Goal: Task Accomplishment & Management: Manage account settings

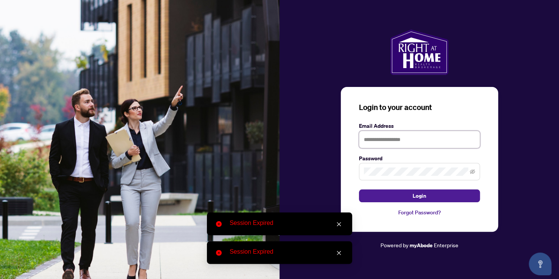
click at [397, 138] on input "text" at bounding box center [419, 139] width 121 height 17
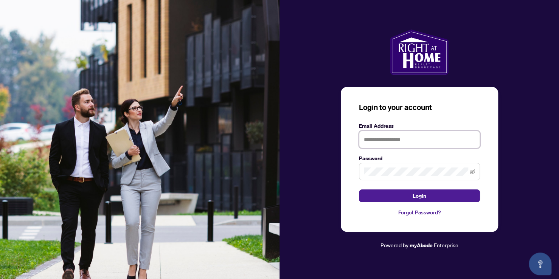
type input "**********"
click at [359, 189] on button "Login" at bounding box center [419, 195] width 121 height 13
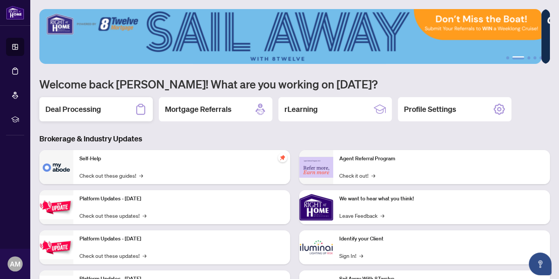
click at [84, 104] on h2 "Deal Processing" at bounding box center [73, 109] width 56 height 11
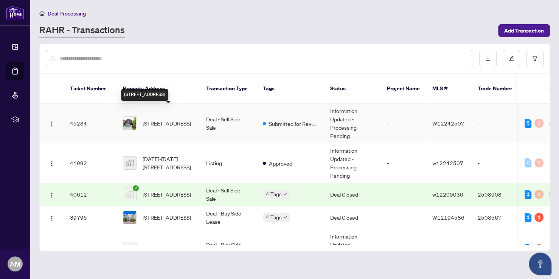
click at [166, 119] on span "1532 Roseway Dr, Mississauga, Ontario L5M 5M6, Canada" at bounding box center [167, 123] width 48 height 8
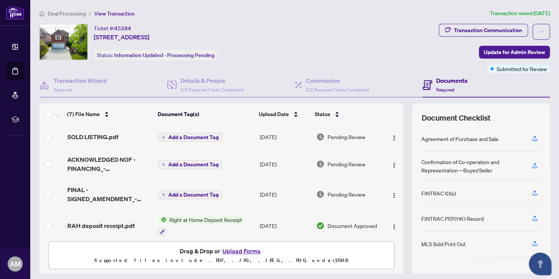
click at [73, 12] on span "Deal Processing" at bounding box center [67, 13] width 38 height 7
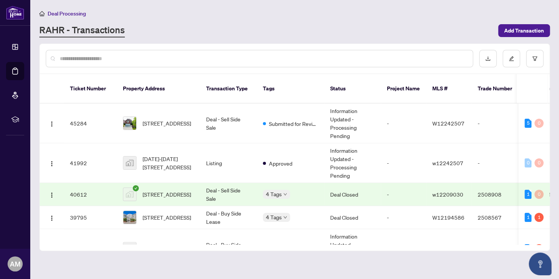
scroll to position [57, 0]
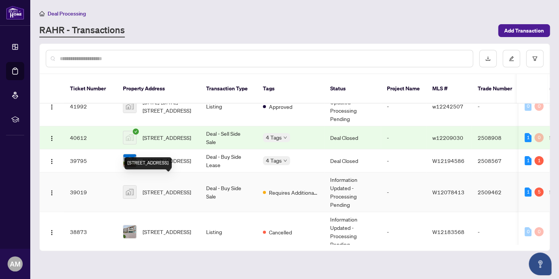
click at [176, 188] on span "42 Overlea Drive, Brampton, ON, Canada" at bounding box center [167, 192] width 48 height 8
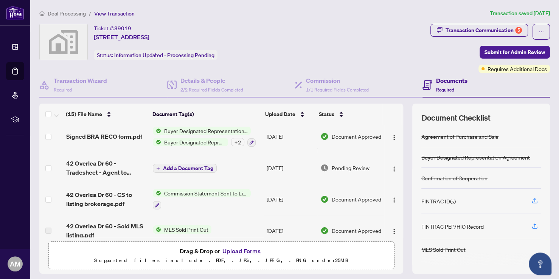
scroll to position [57, 0]
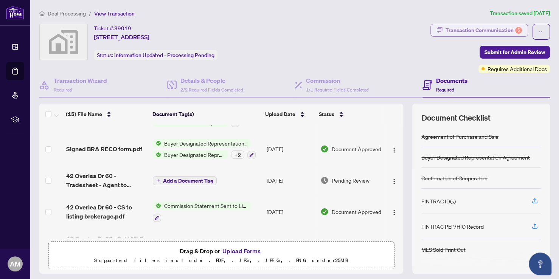
click at [486, 29] on div "Transaction Communication 5" at bounding box center [483, 30] width 76 height 12
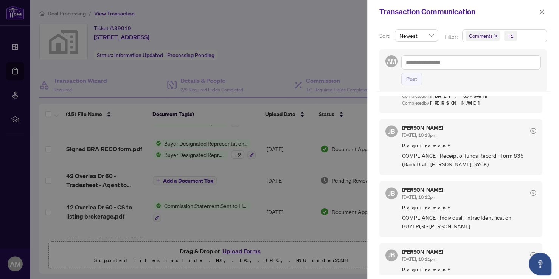
scroll to position [340, 0]
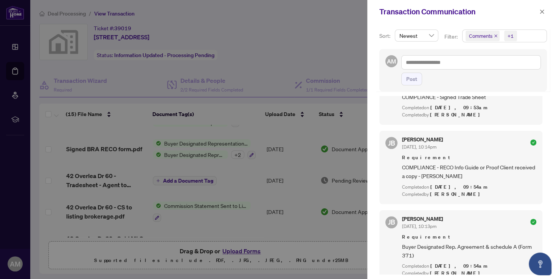
click at [203, 185] on div at bounding box center [279, 139] width 559 height 279
click at [274, 59] on div at bounding box center [279, 139] width 559 height 279
click at [540, 10] on icon "close" at bounding box center [541, 11] width 5 height 5
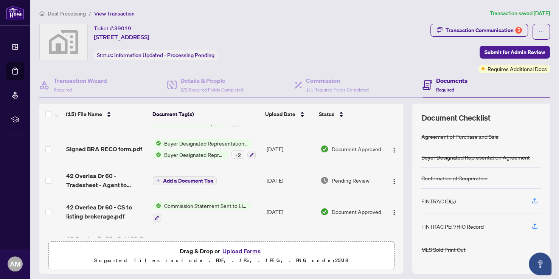
scroll to position [0, 0]
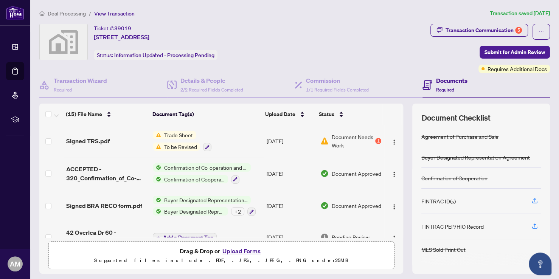
click at [174, 133] on span "Trade Sheet" at bounding box center [178, 135] width 35 height 8
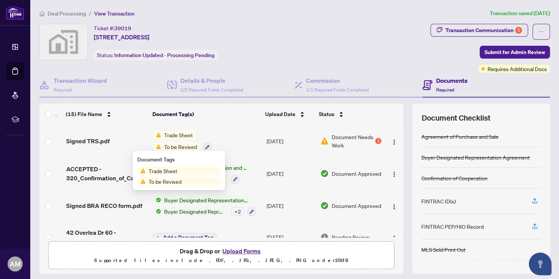
click at [172, 172] on span "Trade Sheet" at bounding box center [163, 171] width 35 height 8
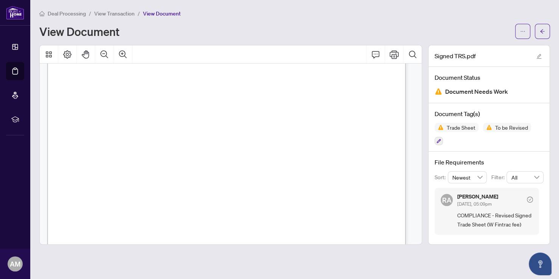
scroll to position [113, 0]
click at [390, 50] on icon "Print" at bounding box center [394, 54] width 9 height 9
click at [115, 14] on span "View Transaction" at bounding box center [114, 13] width 40 height 7
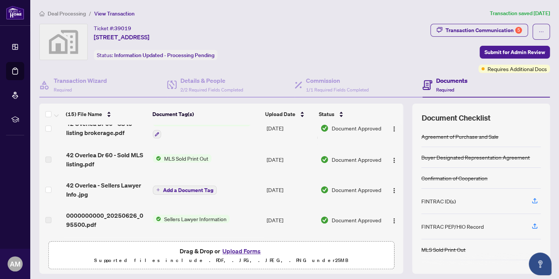
scroll to position [170, 0]
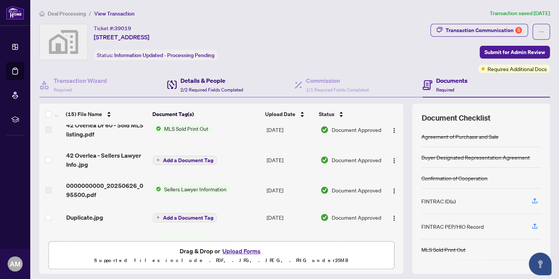
click at [203, 80] on h4 "Details & People" at bounding box center [211, 80] width 63 height 9
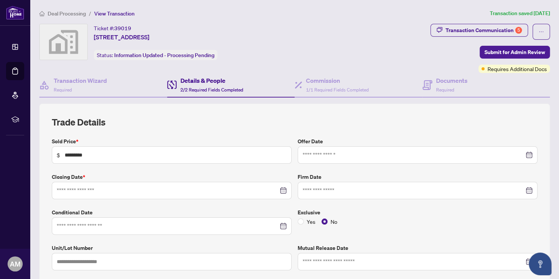
type input "**********"
click at [63, 12] on span "Deal Processing" at bounding box center [67, 13] width 38 height 7
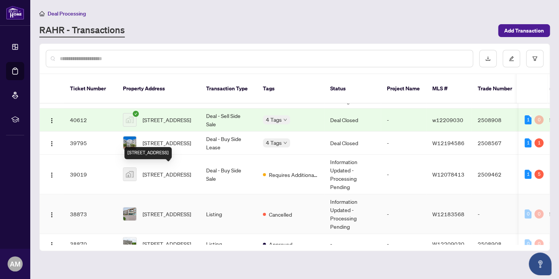
scroll to position [113, 0]
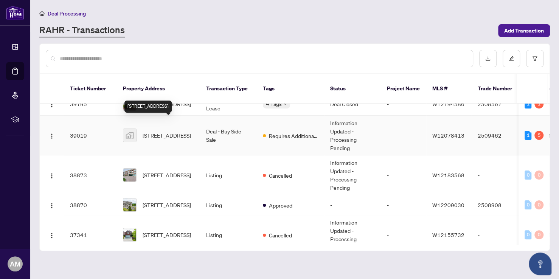
click at [170, 131] on span "42 Overlea Drive, Brampton, ON, Canada" at bounding box center [167, 135] width 48 height 8
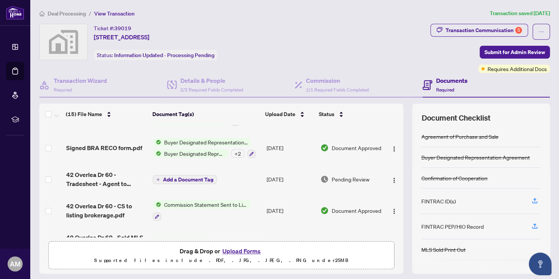
scroll to position [113, 0]
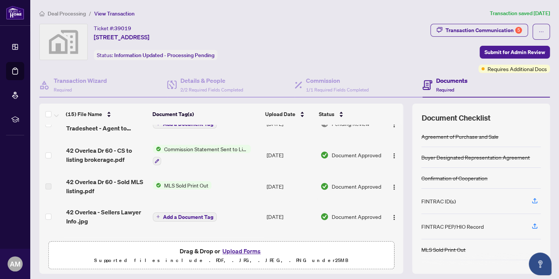
click at [192, 182] on span "MLS Sold Print Out" at bounding box center [186, 185] width 50 height 8
click at [188, 210] on span "MLS Sold Print Out" at bounding box center [171, 208] width 50 height 8
click at [179, 205] on span "MLS Sold Print Out" at bounding box center [171, 208] width 50 height 8
click at [212, 145] on span "Commission Statement Sent to Listing Brokerage" at bounding box center [206, 149] width 90 height 8
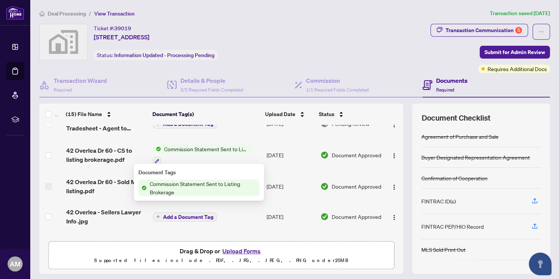
click at [202, 145] on span "Commission Statement Sent to Listing Brokerage" at bounding box center [206, 149] width 90 height 8
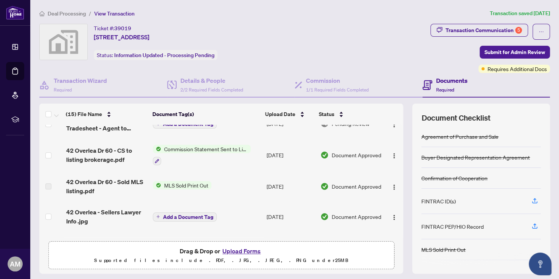
click at [202, 145] on span "Commission Statement Sent to Listing Brokerage" at bounding box center [206, 149] width 90 height 8
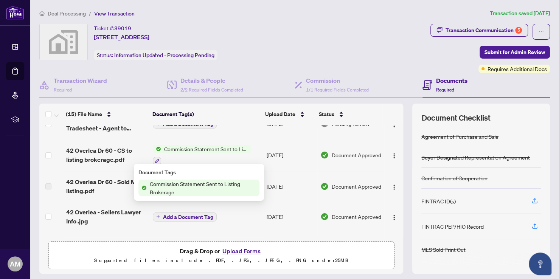
click at [199, 183] on span "Commission Statement Sent to Listing Brokerage" at bounding box center [203, 188] width 113 height 17
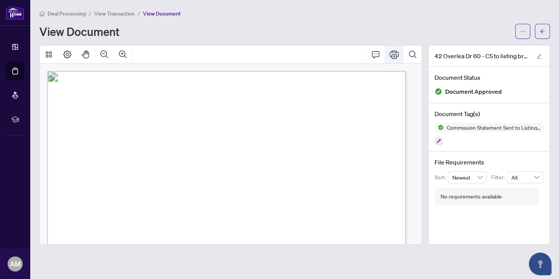
click at [393, 54] on icon "Print" at bounding box center [394, 54] width 9 height 9
click at [121, 11] on span "View Transaction" at bounding box center [114, 13] width 40 height 7
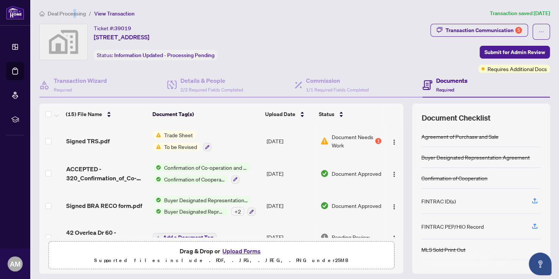
click at [75, 12] on span "Deal Processing" at bounding box center [67, 13] width 38 height 7
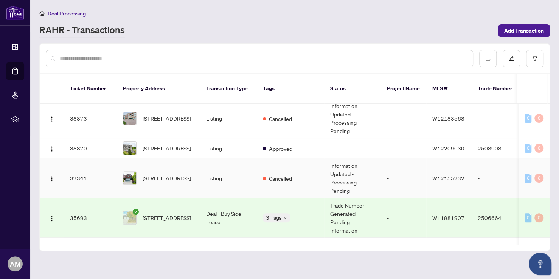
scroll to position [227, 0]
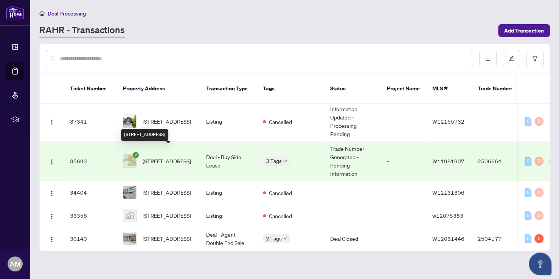
click at [163, 157] on span "32 Calliandra Tr, Brampton, Ontario L6R 0S3, Canada" at bounding box center [167, 161] width 48 height 8
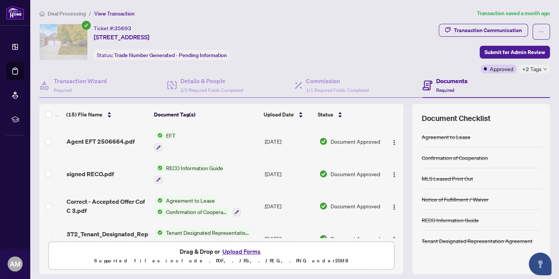
click at [166, 132] on span "EFT" at bounding box center [171, 135] width 16 height 8
click at [160, 173] on span "EFT" at bounding box center [162, 172] width 83 height 8
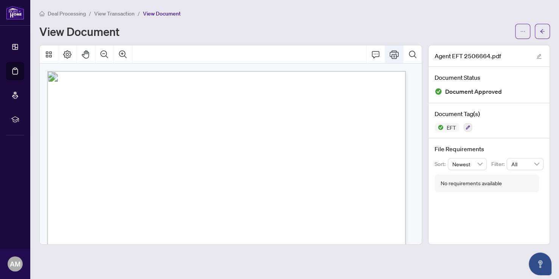
click at [391, 50] on icon "Print" at bounding box center [394, 54] width 9 height 9
click at [116, 14] on span "View Transaction" at bounding box center [114, 13] width 40 height 7
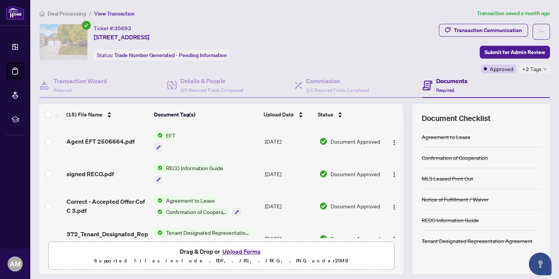
click at [73, 13] on span "Deal Processing" at bounding box center [67, 13] width 38 height 7
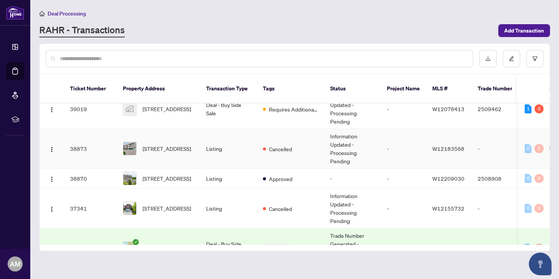
scroll to position [170, 0]
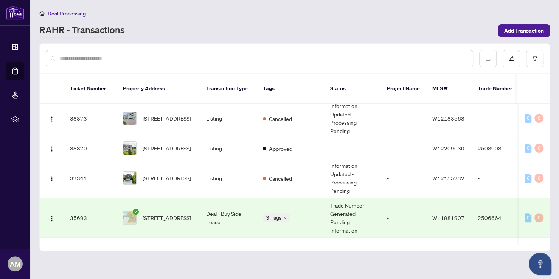
click at [171, 214] on span "32 Calliandra Tr, Brampton, Ontario L6R 0S3, Canada" at bounding box center [167, 218] width 48 height 8
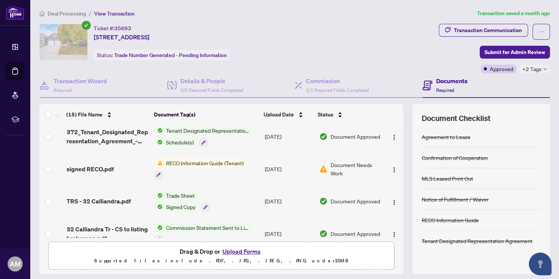
scroll to position [113, 0]
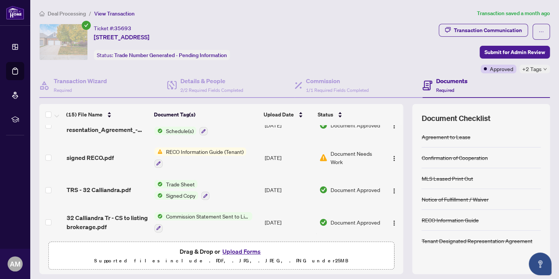
click at [183, 180] on span "Trade Sheet" at bounding box center [180, 184] width 35 height 8
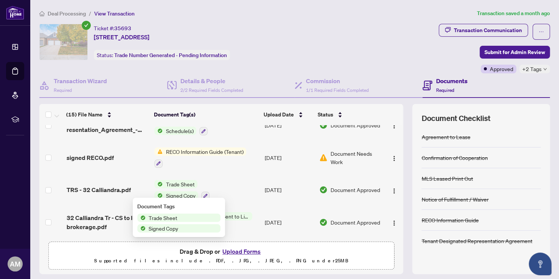
click at [169, 216] on span "Trade Sheet" at bounding box center [163, 218] width 35 height 8
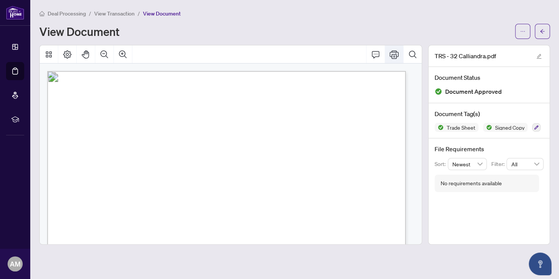
click at [396, 54] on icon "Print" at bounding box center [394, 54] width 9 height 9
click at [112, 11] on span "View Transaction" at bounding box center [114, 13] width 40 height 7
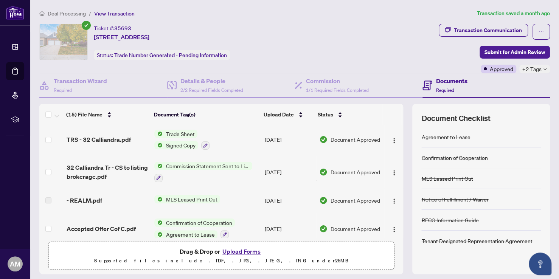
scroll to position [170, 0]
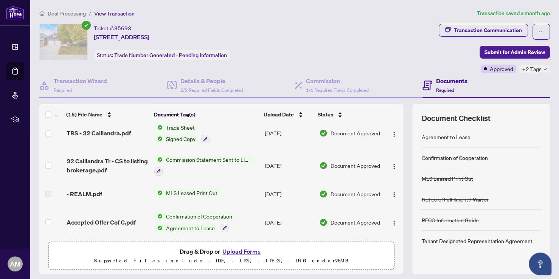
click at [217, 158] on span "Commission Statement Sent to Listing Brokerage" at bounding box center [208, 159] width 90 height 8
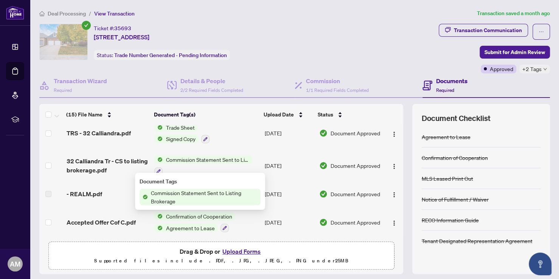
click at [172, 197] on span "Commission Statement Sent to Listing Brokerage" at bounding box center [204, 197] width 113 height 17
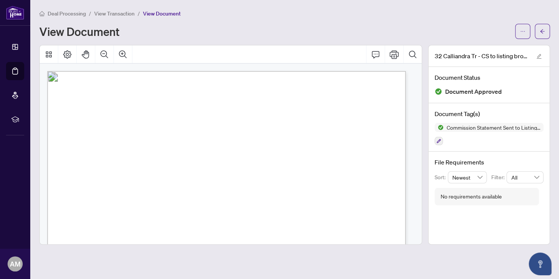
scroll to position [297, 0]
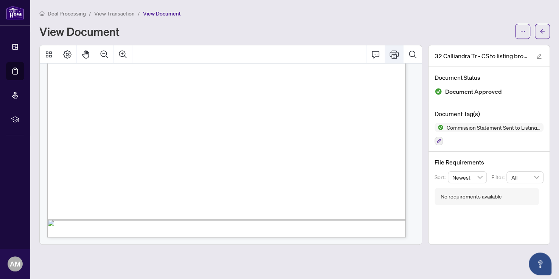
click at [391, 52] on icon "Print" at bounding box center [394, 54] width 9 height 9
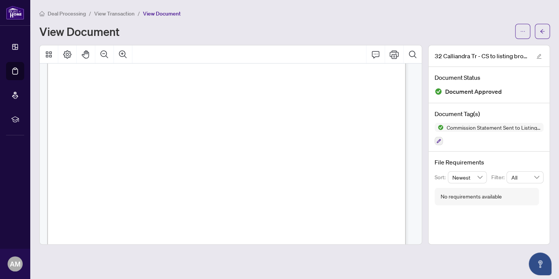
scroll to position [0, 0]
click at [125, 12] on span "View Transaction" at bounding box center [114, 13] width 40 height 7
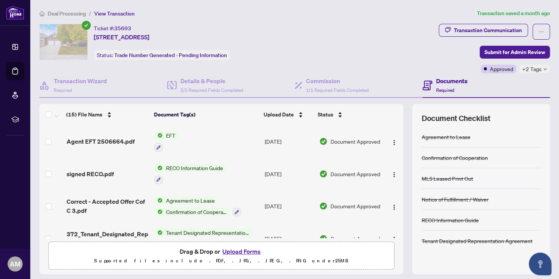
click at [61, 9] on li "Deal Processing" at bounding box center [62, 13] width 47 height 9
click at [67, 12] on span "Deal Processing" at bounding box center [67, 13] width 38 height 7
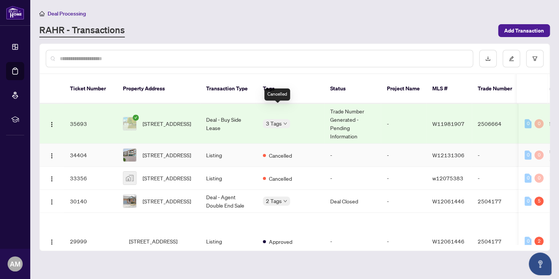
scroll to position [284, 0]
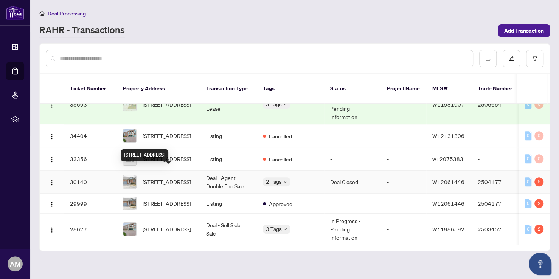
click at [170, 178] on span "18 Orchard Park Gate, Brampton, Ontario L6R 1W5, Canada" at bounding box center [167, 182] width 48 height 8
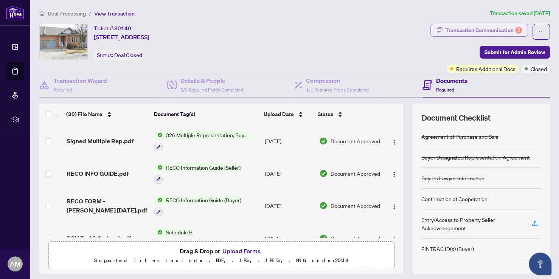
click at [481, 25] on div "Transaction Communication 5" at bounding box center [483, 30] width 76 height 12
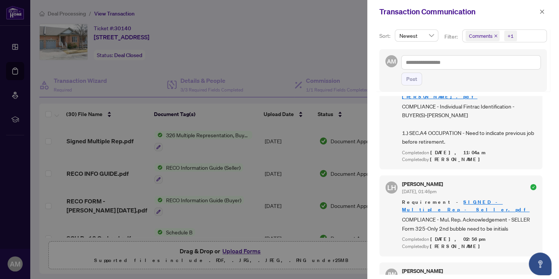
scroll to position [113, 0]
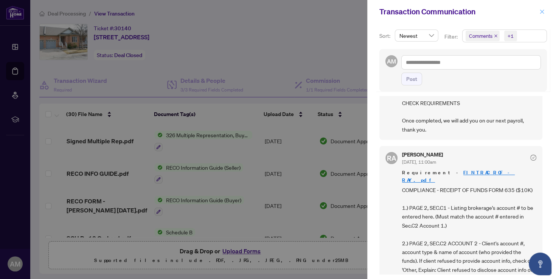
click at [542, 13] on icon "close" at bounding box center [541, 11] width 5 height 5
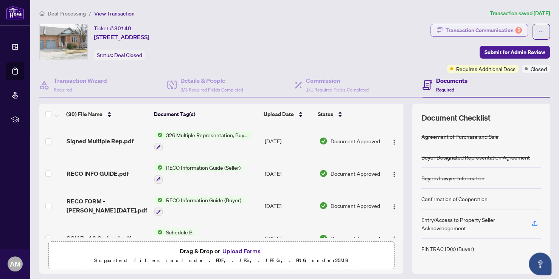
click at [458, 24] on div "Transaction Communication 5" at bounding box center [483, 30] width 76 height 12
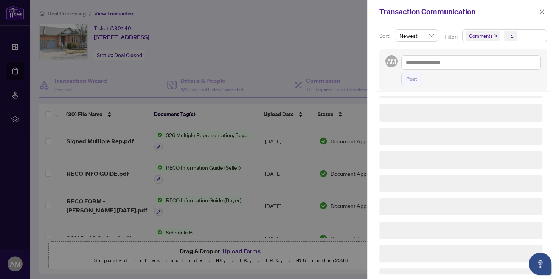
scroll to position [0, 0]
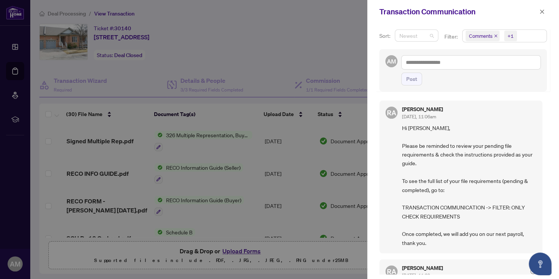
click at [430, 36] on span "Newest" at bounding box center [416, 35] width 34 height 11
click at [526, 36] on span "Comments +1" at bounding box center [504, 36] width 84 height 12
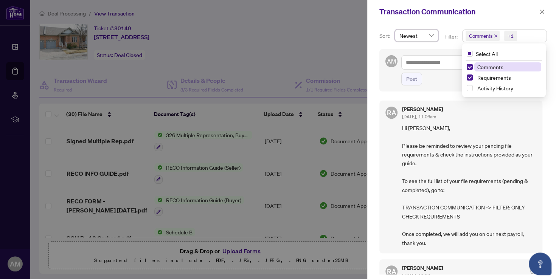
click at [484, 35] on span "Comments" at bounding box center [480, 36] width 23 height 8
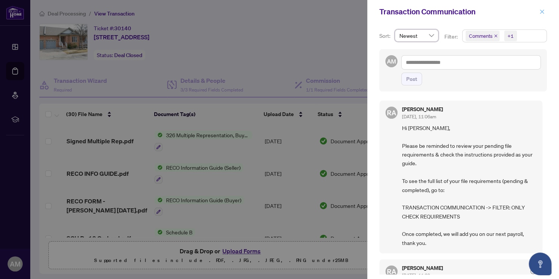
click at [546, 12] on button "button" at bounding box center [542, 11] width 10 height 9
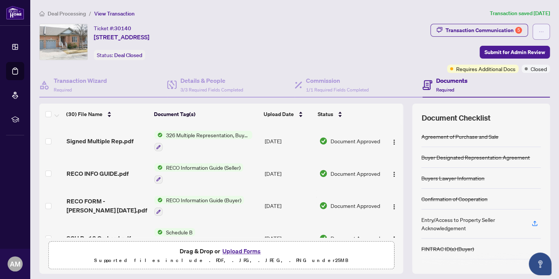
click at [538, 29] on icon "ellipsis" at bounding box center [540, 31] width 5 height 5
click at [413, 62] on div "Ticket #: 30140 18 Orchard Park Gate, Brampton, Ontario L6R 1W5, Canada Status:…" at bounding box center [233, 48] width 391 height 49
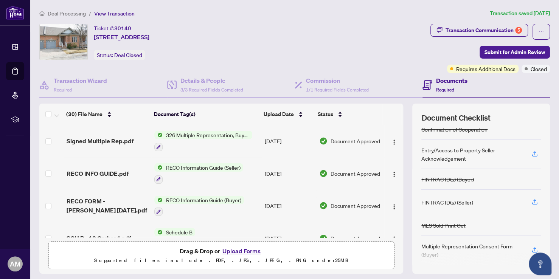
scroll to position [57, 0]
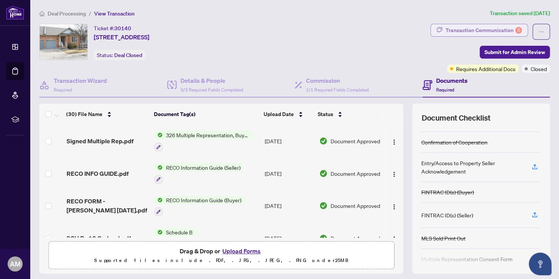
click at [492, 27] on div "Transaction Communication 5" at bounding box center [483, 30] width 76 height 12
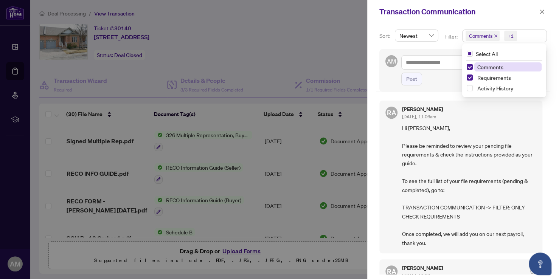
click at [524, 34] on span "Comments +1" at bounding box center [504, 36] width 84 height 12
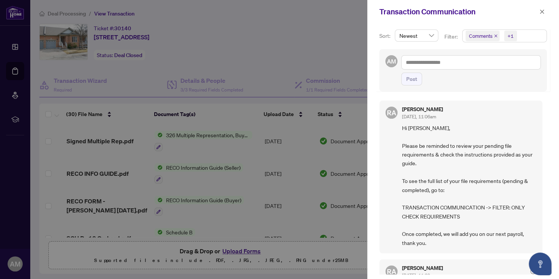
click at [482, 36] on span "Comments" at bounding box center [480, 36] width 23 height 8
click at [469, 66] on span "Select Comments" at bounding box center [470, 67] width 6 height 6
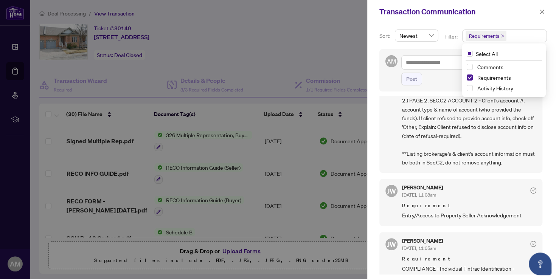
scroll to position [0, 0]
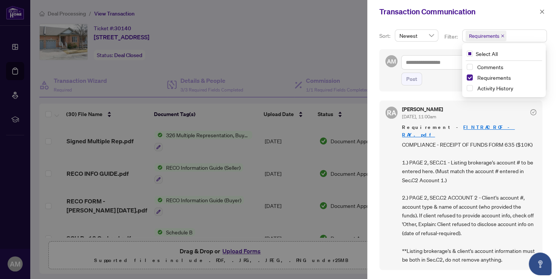
click at [385, 86] on div "AM Post" at bounding box center [463, 70] width 168 height 42
click at [456, 126] on link "FINTRAC ROF - RAY.pdf" at bounding box center [458, 131] width 113 height 14
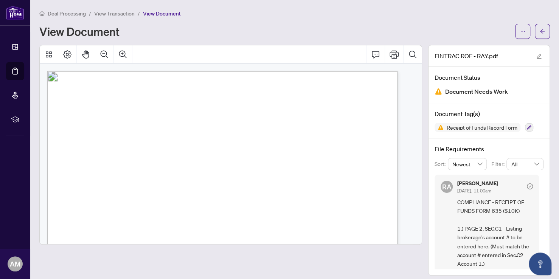
click at [118, 12] on span "View Transaction" at bounding box center [114, 13] width 40 height 7
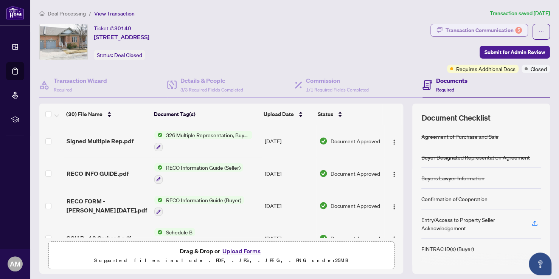
click at [497, 28] on div "Transaction Communication 5" at bounding box center [483, 30] width 76 height 12
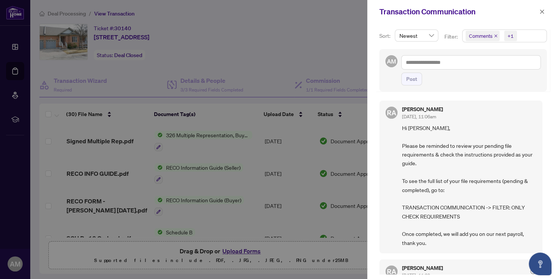
click at [482, 37] on span "Comments" at bounding box center [480, 36] width 23 height 8
click at [467, 67] on span "Select Comments" at bounding box center [470, 67] width 6 height 6
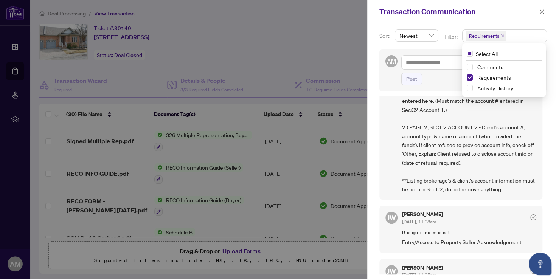
scroll to position [57, 0]
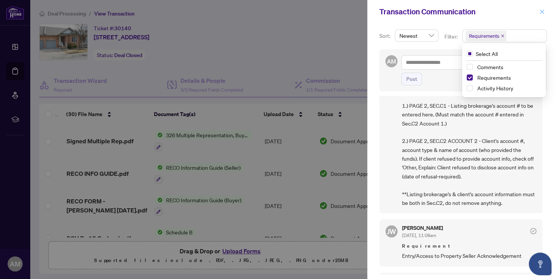
click at [543, 10] on icon "close" at bounding box center [542, 11] width 4 height 4
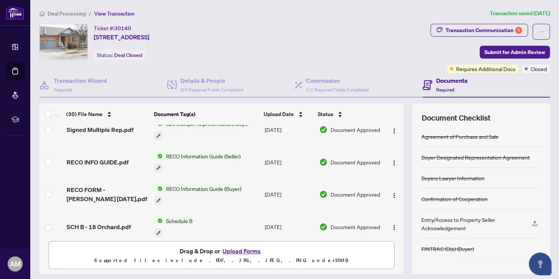
scroll to position [0, 0]
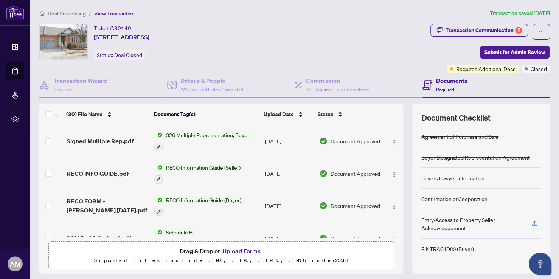
click at [74, 12] on span "Deal Processing" at bounding box center [67, 13] width 38 height 7
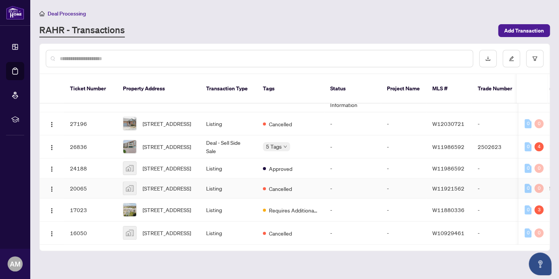
scroll to position [428, 0]
click at [51, 231] on img "button" at bounding box center [52, 234] width 6 height 6
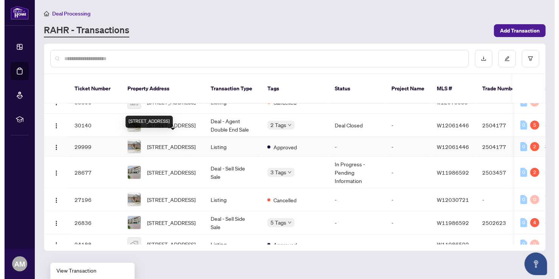
scroll to position [284, 0]
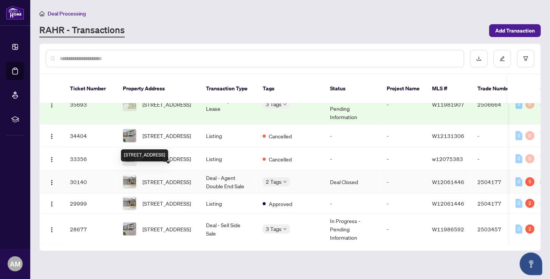
click at [170, 178] on span "18 Orchard Park Gate, Brampton, Ontario L6R 1W5, Canada" at bounding box center [167, 182] width 48 height 8
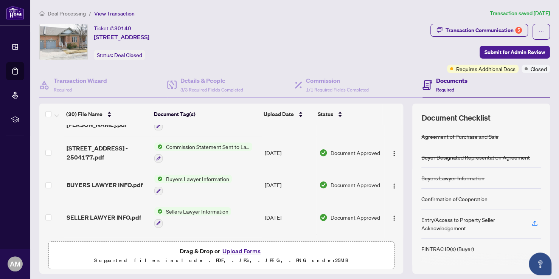
scroll to position [227, 0]
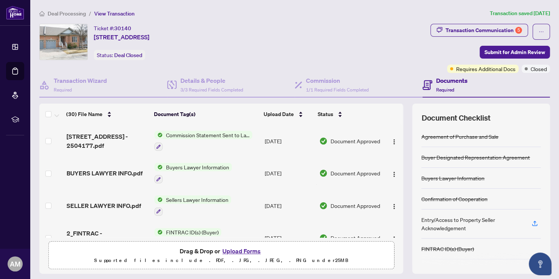
click at [221, 131] on span "Commission Statement Sent to Lawyer" at bounding box center [208, 135] width 90 height 8
click at [203, 168] on span "Commission Statement Sent to Lawyer" at bounding box center [205, 167] width 98 height 8
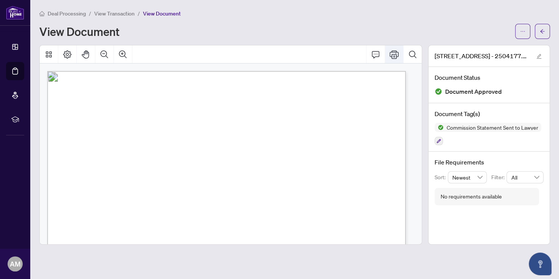
click at [395, 52] on icon "Print" at bounding box center [394, 54] width 9 height 9
click at [121, 14] on span "View Transaction" at bounding box center [114, 13] width 40 height 7
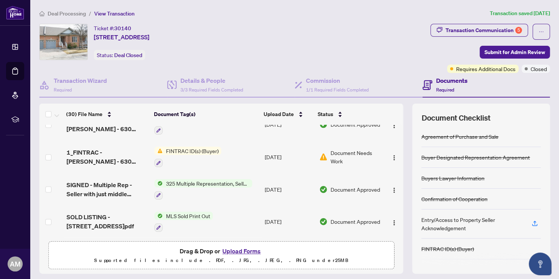
scroll to position [397, 0]
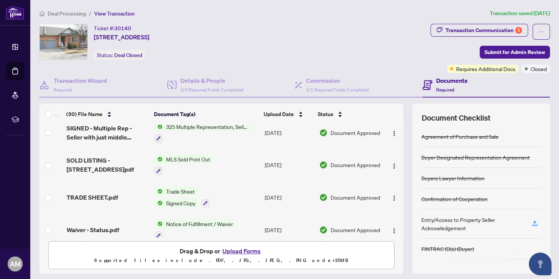
click at [182, 187] on span "Trade Sheet" at bounding box center [180, 191] width 35 height 8
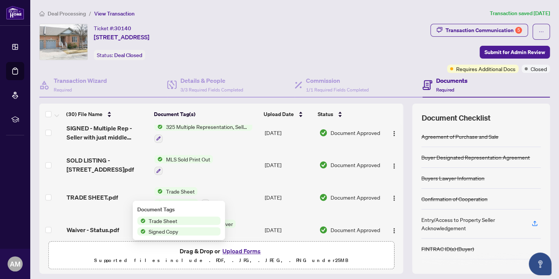
click at [174, 221] on span "Trade Sheet" at bounding box center [163, 221] width 35 height 8
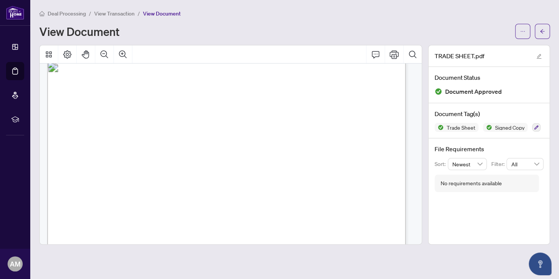
scroll to position [0, 0]
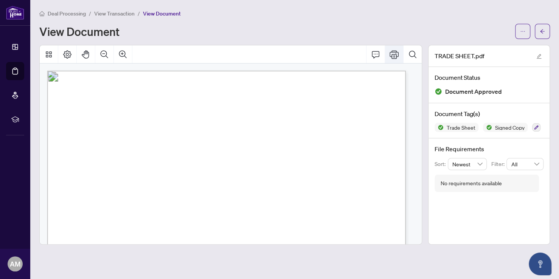
click at [392, 54] on icon "Print" at bounding box center [394, 54] width 9 height 8
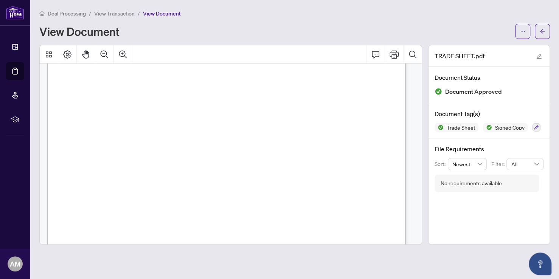
scroll to position [171, 0]
click at [107, 10] on span "View Transaction" at bounding box center [114, 13] width 40 height 7
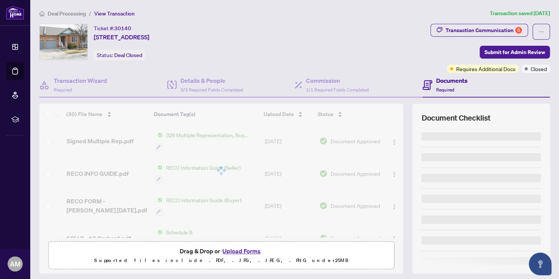
click at [109, 13] on span "View Transaction" at bounding box center [114, 13] width 40 height 7
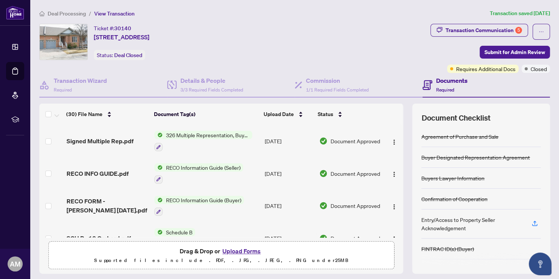
click at [76, 12] on span "Deal Processing" at bounding box center [67, 13] width 38 height 7
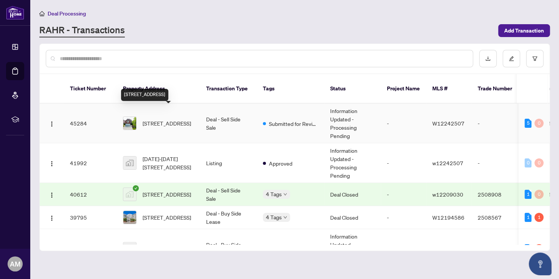
click at [171, 119] on span "1532 Roseway Dr, Mississauga, Ontario L5M 5M6, Canada" at bounding box center [167, 123] width 48 height 8
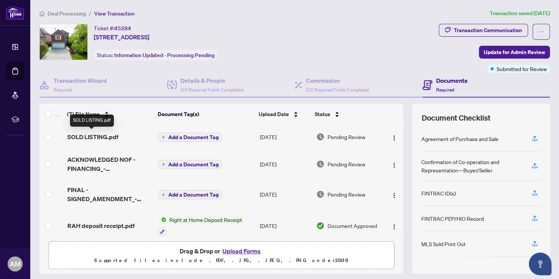
click at [113, 136] on span "SOLD LISTING.pdf" at bounding box center [92, 136] width 51 height 9
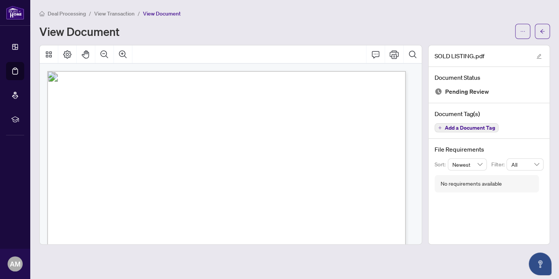
click at [125, 13] on span "View Transaction" at bounding box center [114, 13] width 40 height 7
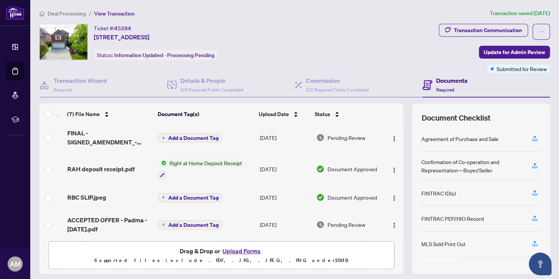
scroll to position [85, 0]
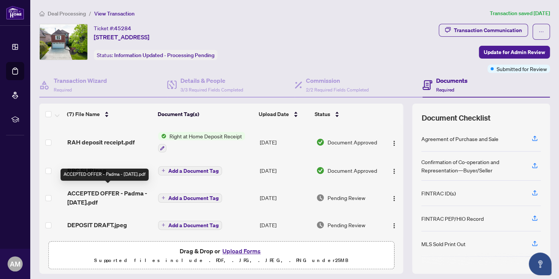
click at [115, 190] on span "ACCEPTED OFFER - Padma - July 19 2025.pdf" at bounding box center [109, 198] width 85 height 18
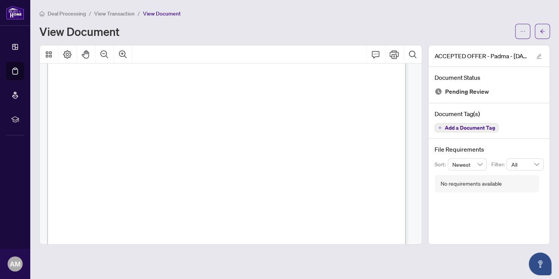
scroll to position [113, 0]
click at [113, 12] on span "View Transaction" at bounding box center [114, 13] width 40 height 7
